Goal: Task Accomplishment & Management: Manage account settings

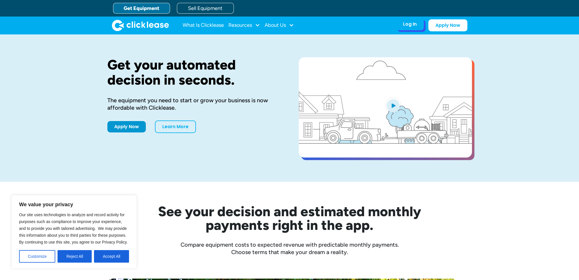
click at [412, 21] on div "Log In Account login I use Clicklease to get my equipment Partner Portal I offe…" at bounding box center [410, 24] width 28 height 12
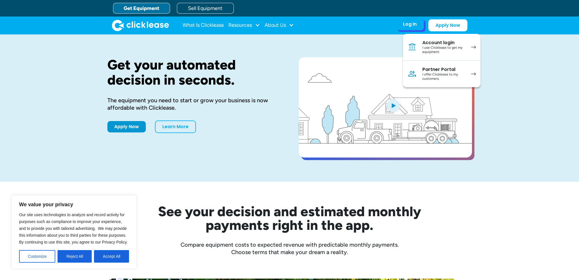
click at [443, 48] on div "I use Clicklease to get my equipment" at bounding box center [443, 50] width 43 height 9
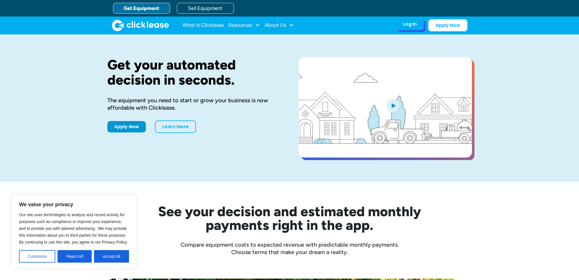
click at [406, 26] on div "Log In" at bounding box center [410, 24] width 14 height 6
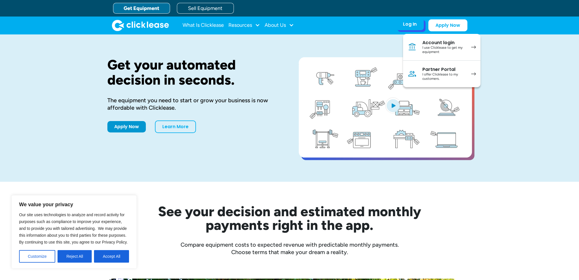
click at [471, 73] on img at bounding box center [473, 73] width 5 height 3
